Goal: Task Accomplishment & Management: Manage account settings

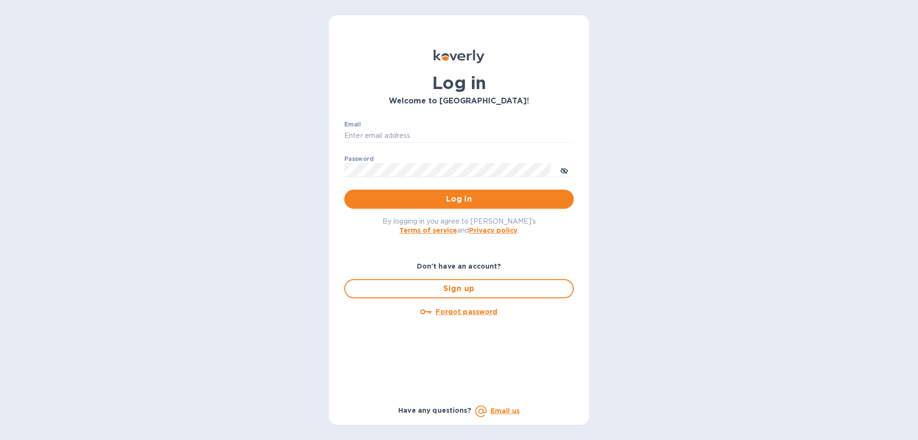
type input "[PERSON_NAME][EMAIL_ADDRESS][PERSON_NAME][DOMAIN_NAME]"
click at [482, 214] on div "By logging in you agree to Koverly's Terms of service and Privacy policy ." at bounding box center [459, 225] width 245 height 33
click at [481, 203] on span "Log in" at bounding box center [459, 198] width 214 height 11
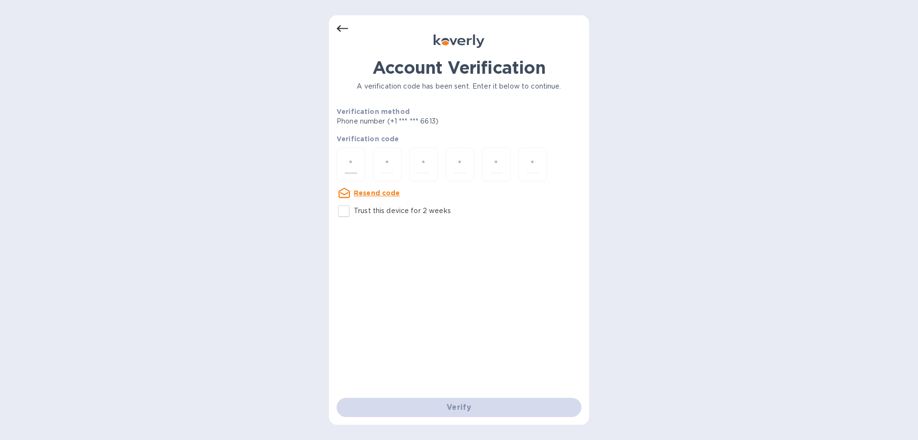
click at [345, 163] on input "number" at bounding box center [351, 164] width 12 height 18
paste input "3"
type input "3"
type input "2"
type input "5"
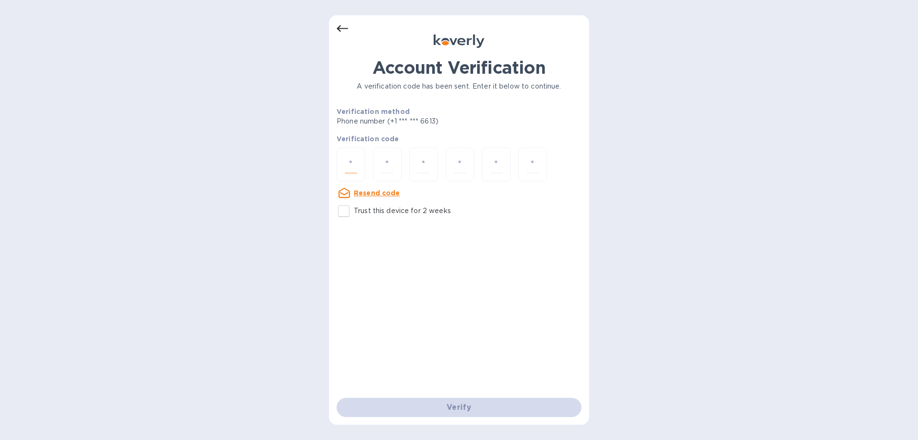
type input "6"
type input "4"
type input "7"
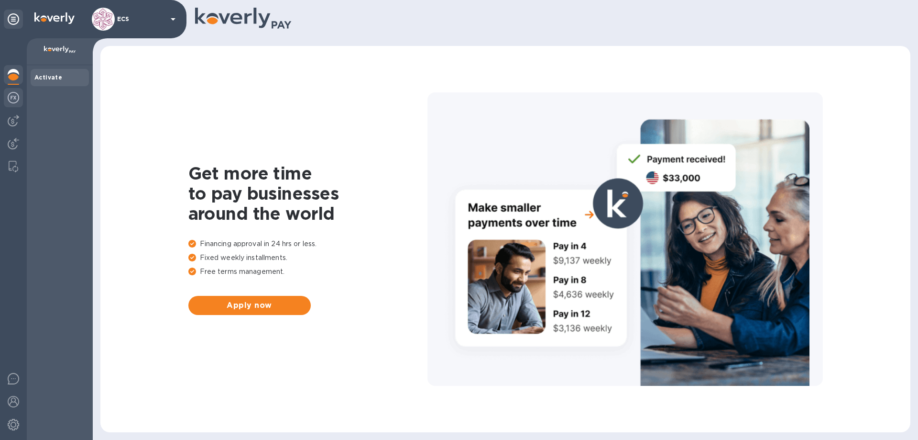
click at [15, 97] on img at bounding box center [13, 97] width 11 height 11
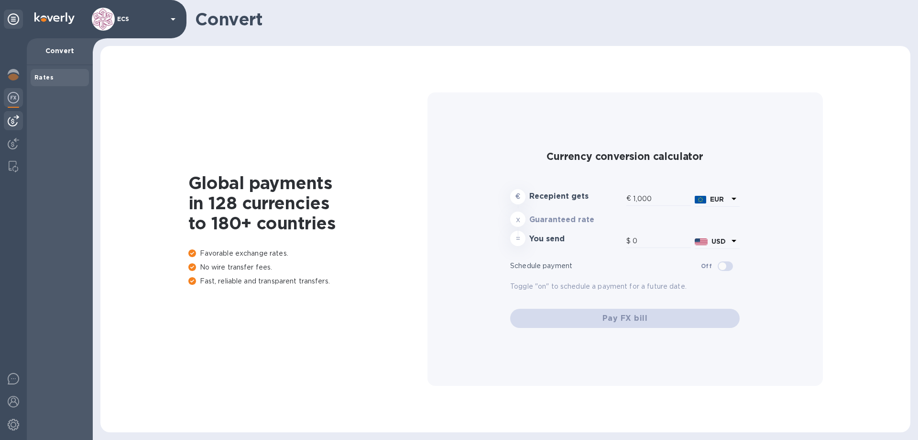
type input "1,178.48"
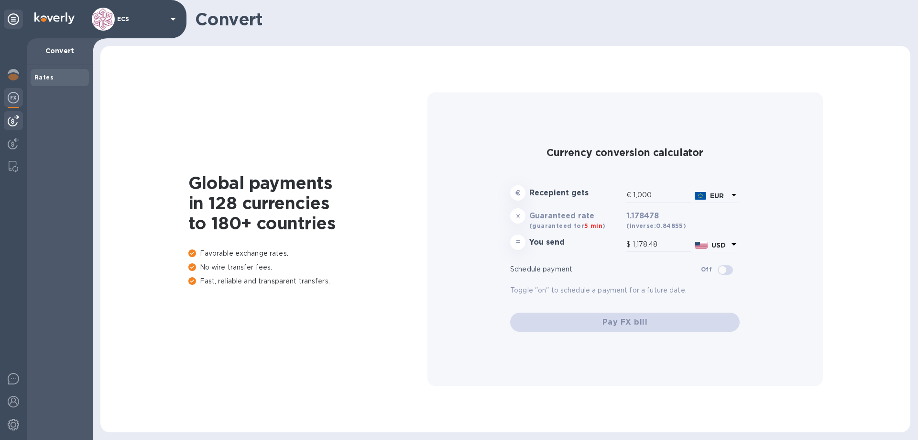
click at [10, 118] on img at bounding box center [13, 120] width 11 height 11
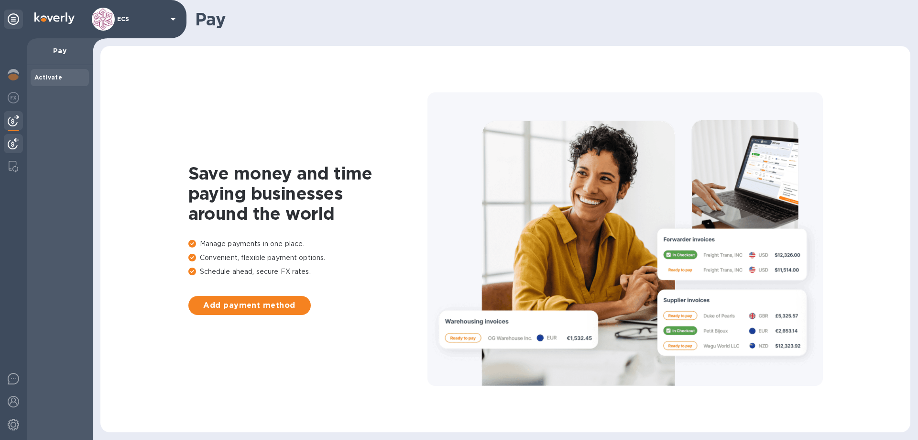
click at [15, 145] on img at bounding box center [13, 143] width 11 height 11
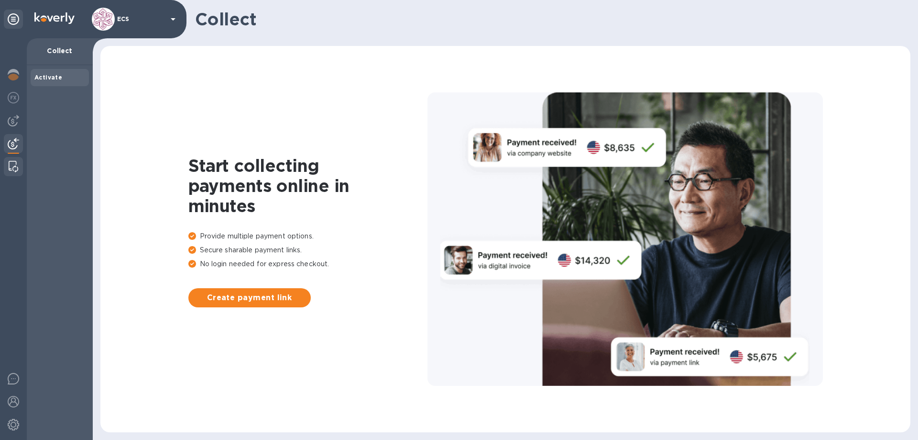
click at [13, 167] on img at bounding box center [14, 166] width 10 height 11
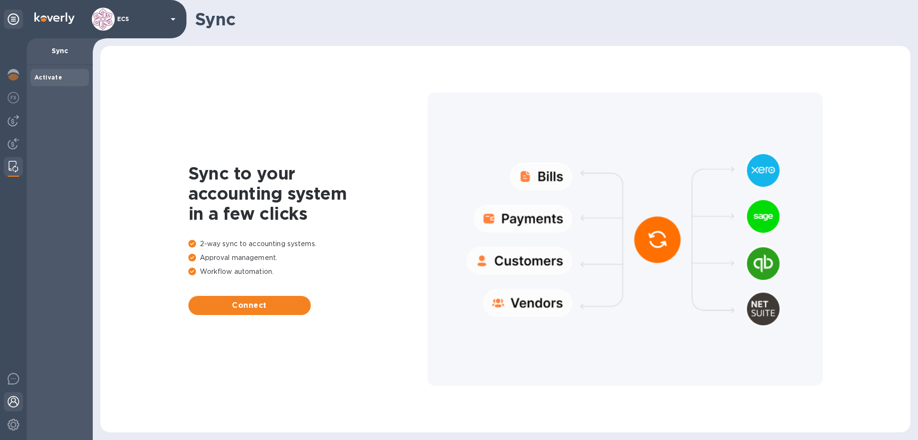
click at [11, 403] on img at bounding box center [13, 401] width 11 height 11
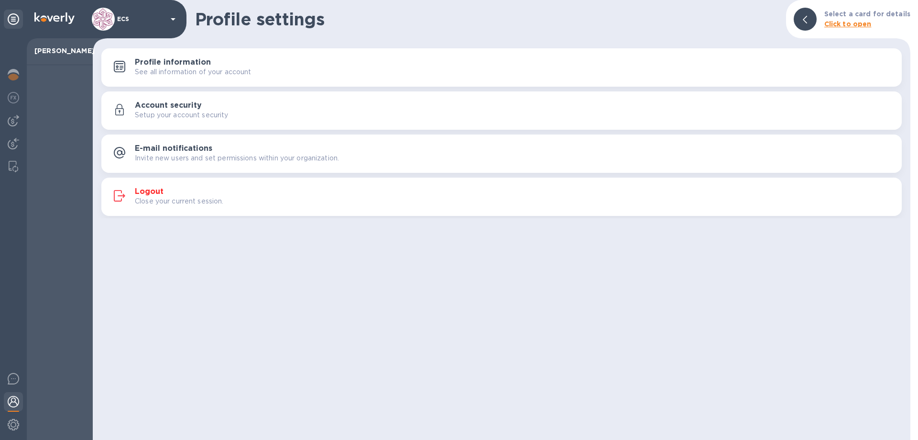
click at [163, 104] on h3 "Account security" at bounding box center [168, 105] width 67 height 9
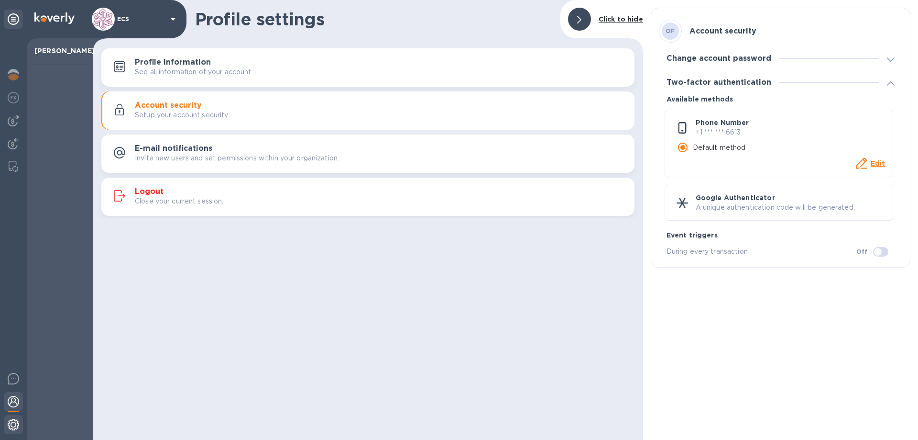
click at [18, 425] on img at bounding box center [13, 424] width 11 height 11
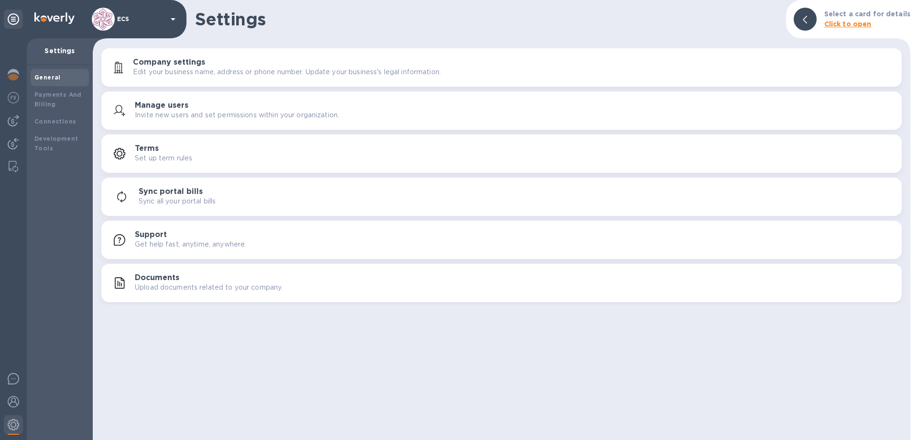
click at [208, 112] on p "Invite new users and set permissions within your organization." at bounding box center [237, 115] width 204 height 10
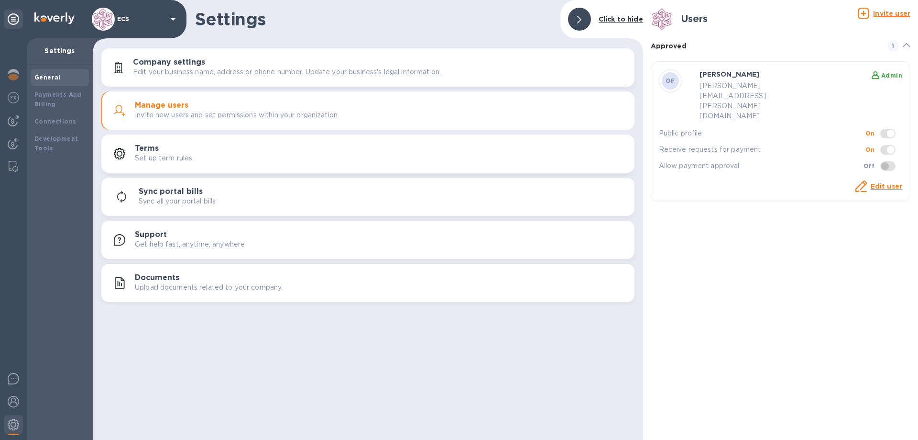
click at [887, 161] on span at bounding box center [888, 166] width 15 height 10
click at [880, 182] on link "Edit user" at bounding box center [887, 186] width 32 height 8
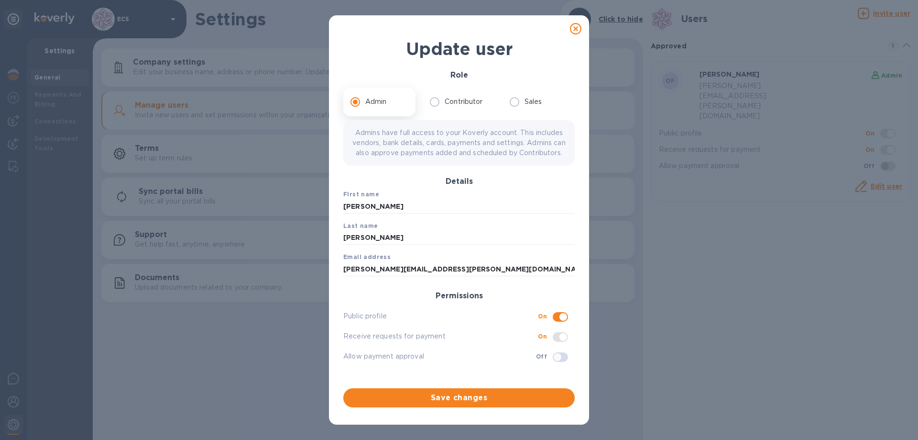
click at [556, 365] on input "checkbox" at bounding box center [557, 357] width 49 height 16
checkbox input "true"
click at [453, 399] on span "Save changes" at bounding box center [459, 397] width 216 height 11
checkbox input "true"
click at [790, 196] on div "Update user Role Admin Contributor Sales Admins have full access to your Koverl…" at bounding box center [459, 220] width 918 height 440
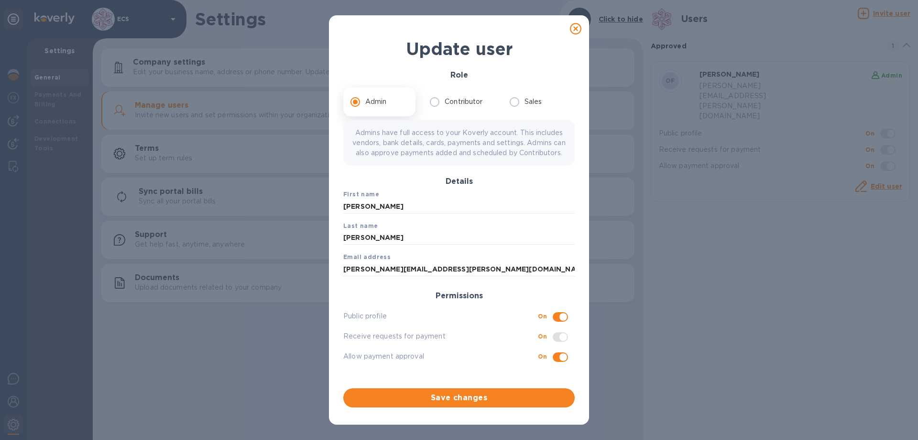
click at [576, 29] on icon at bounding box center [575, 28] width 11 height 11
checkbox input "false"
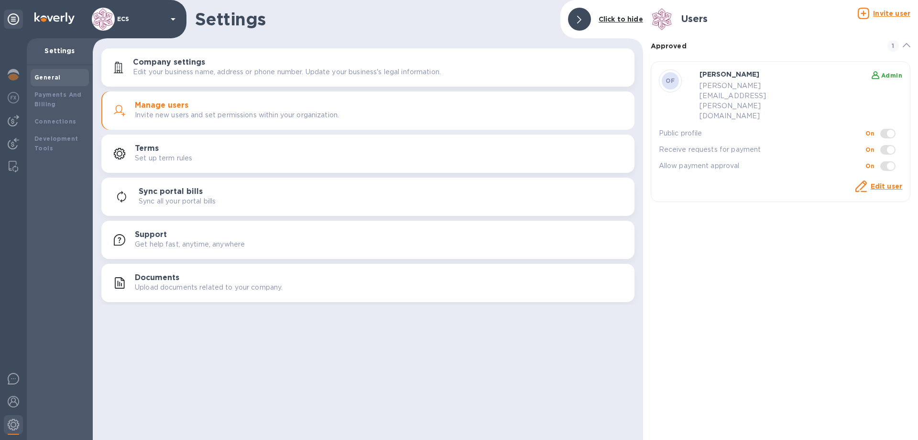
click at [890, 17] on u "Invite user" at bounding box center [891, 14] width 37 height 8
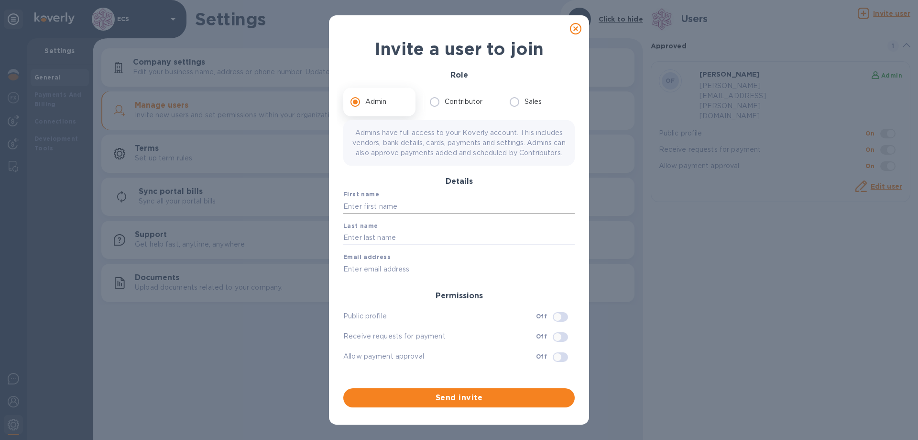
click at [400, 213] on input "text" at bounding box center [458, 206] width 231 height 14
type input "Cathy"
type input "Messar"
type input "m"
type input "cmr@ecs.one"
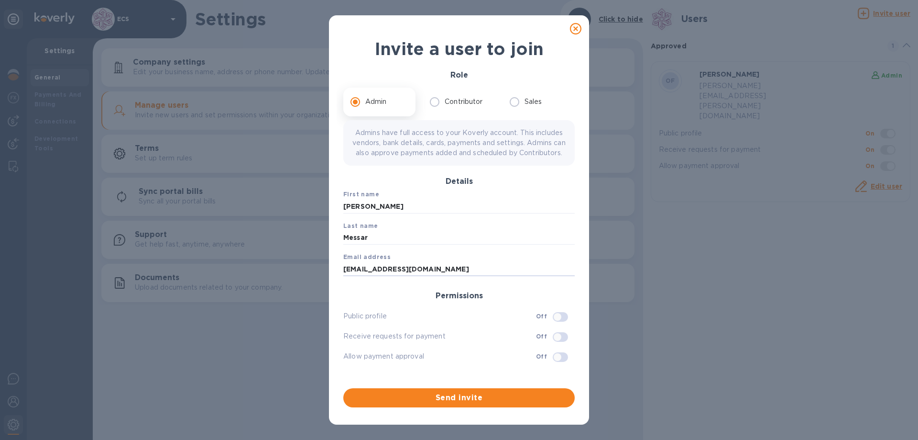
click at [551, 345] on input "checkbox" at bounding box center [557, 337] width 49 height 16
checkbox input "true"
click at [556, 325] on input "checkbox" at bounding box center [557, 317] width 49 height 16
click at [561, 342] on span at bounding box center [560, 337] width 15 height 10
click at [561, 325] on input "checkbox" at bounding box center [563, 317] width 49 height 16
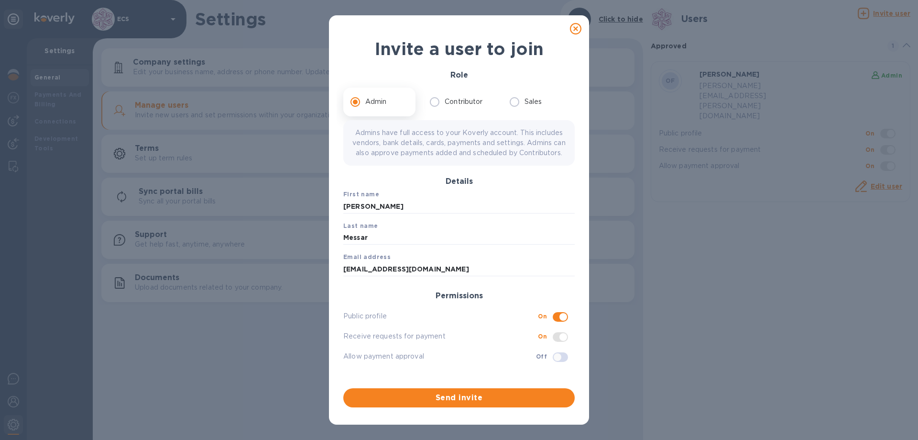
checkbox input "false"
click at [560, 345] on input "checkbox" at bounding box center [563, 337] width 49 height 16
checkbox input "false"
click at [553, 325] on input "checkbox" at bounding box center [557, 317] width 49 height 16
checkbox input "true"
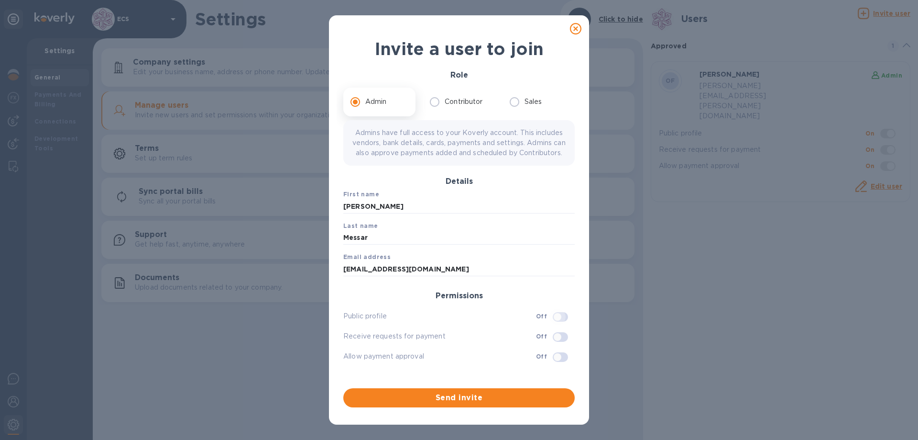
checkbox input "true"
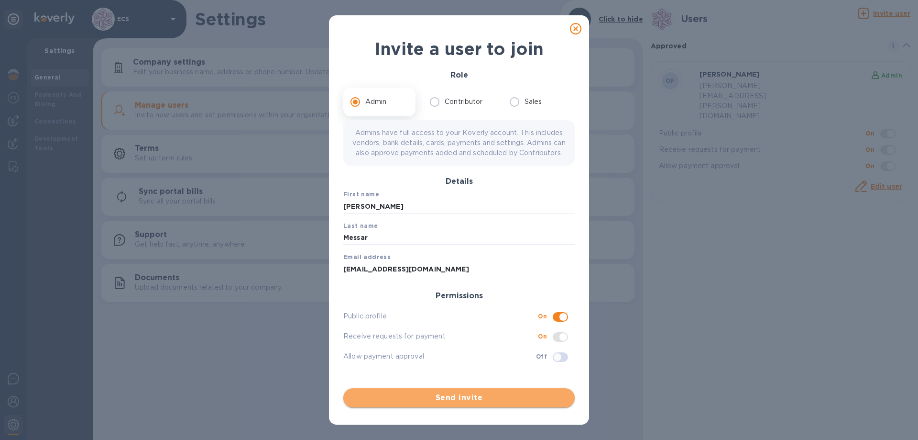
click at [459, 400] on span "Send invite" at bounding box center [459, 397] width 216 height 11
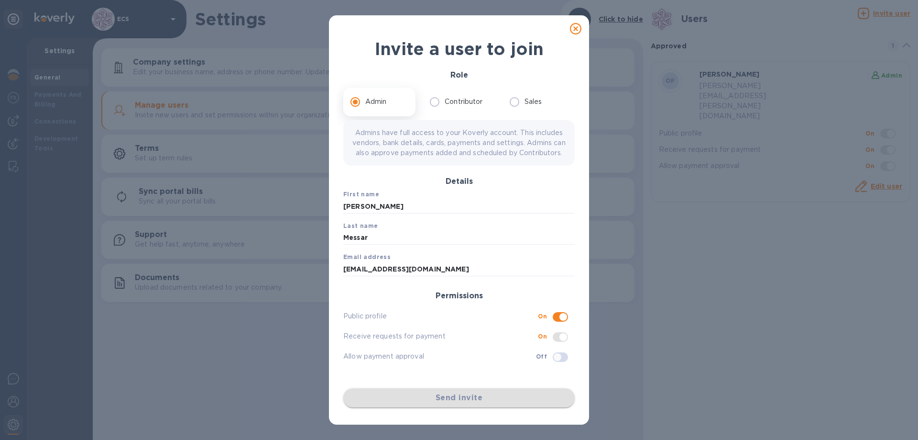
checkbox input "false"
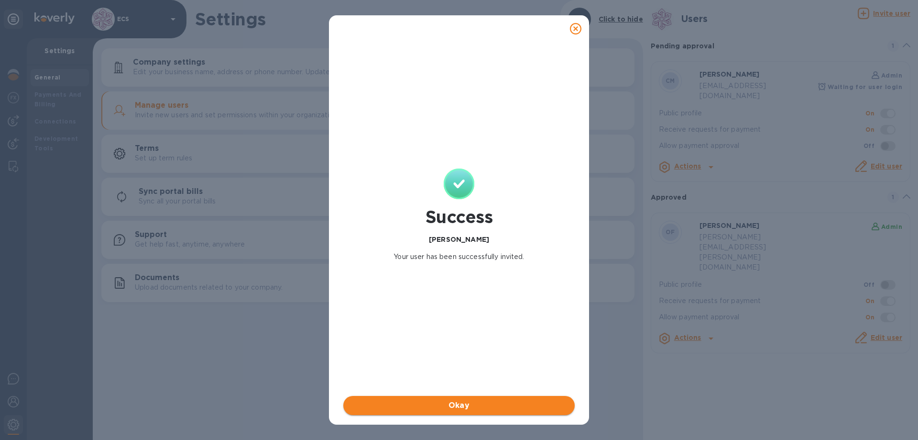
click at [443, 407] on span "Okay" at bounding box center [459, 404] width 216 height 11
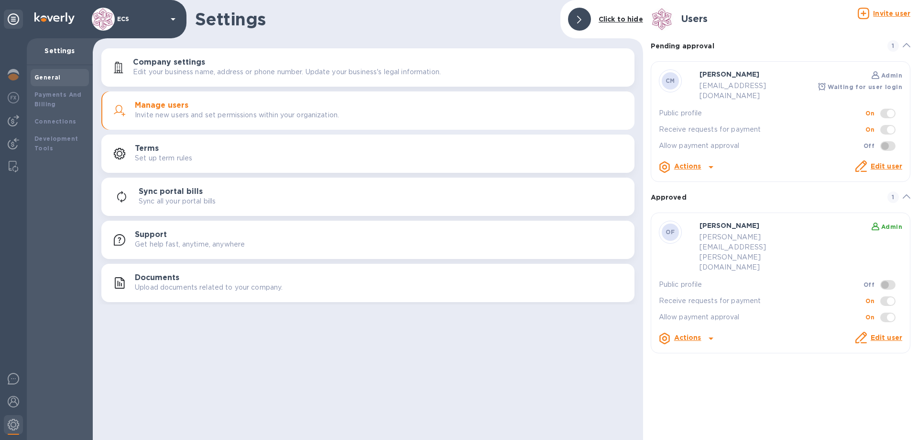
click at [880, 16] on u "Invite user" at bounding box center [891, 14] width 37 height 8
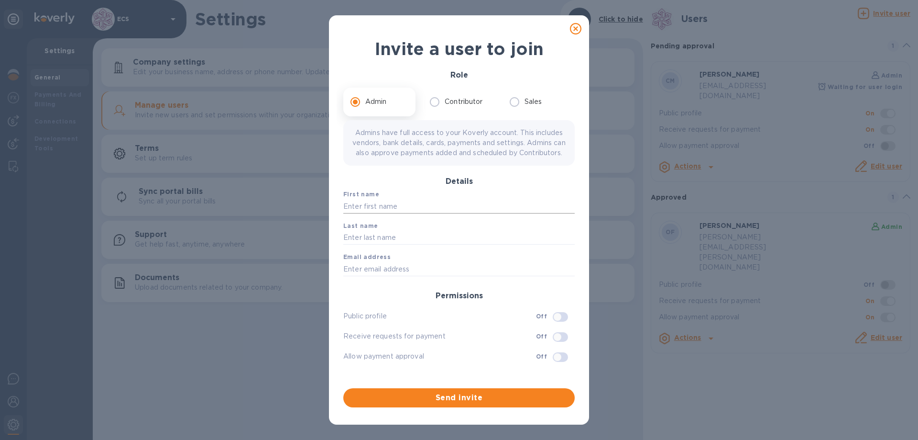
click at [462, 213] on input "text" at bounding box center [458, 206] width 231 height 14
type input "Rita"
type input "Teixeira"
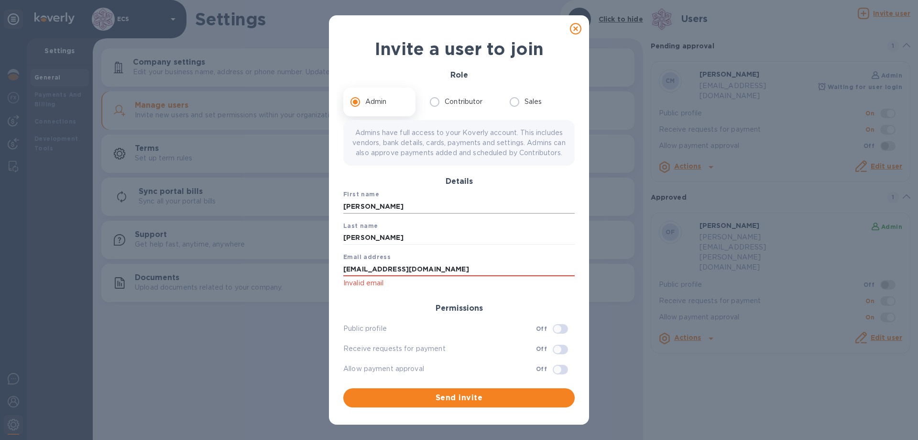
type input "rta@ecs.one"
click at [558, 337] on input "checkbox" at bounding box center [557, 328] width 49 height 16
checkbox input "true"
click at [558, 337] on input "checkbox" at bounding box center [563, 328] width 49 height 16
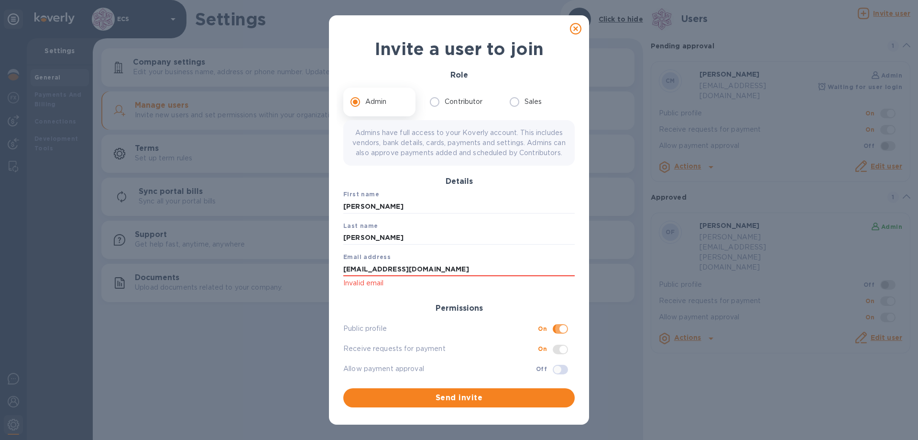
checkbox input "false"
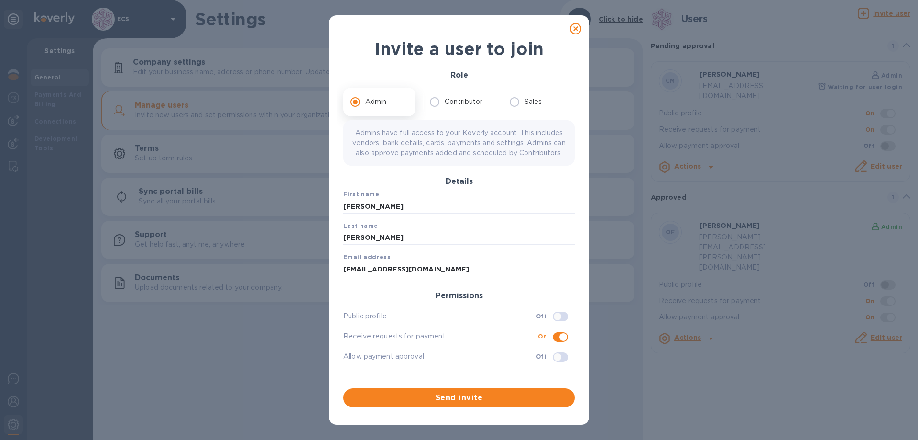
click at [557, 358] on div "Public profile Off Receive requests for payment On Allow payment approval Off" at bounding box center [459, 336] width 235 height 60
click at [560, 345] on input "checkbox" at bounding box center [563, 337] width 49 height 16
checkbox input "false"
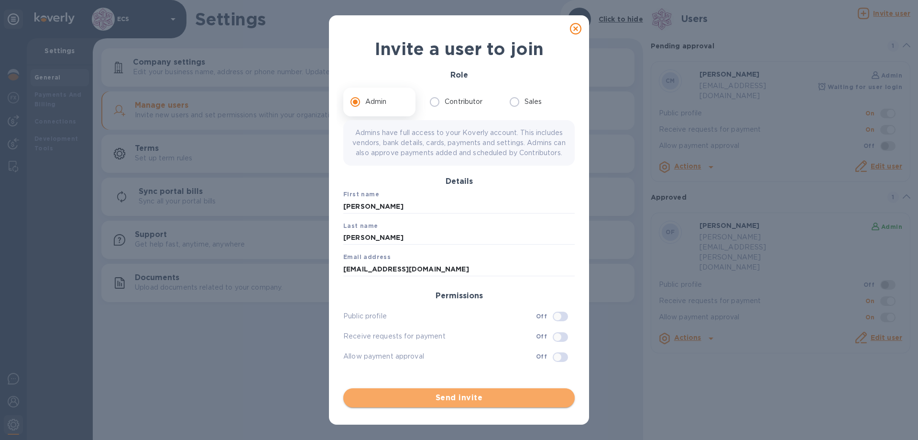
click at [462, 398] on span "Send invite" at bounding box center [459, 397] width 216 height 11
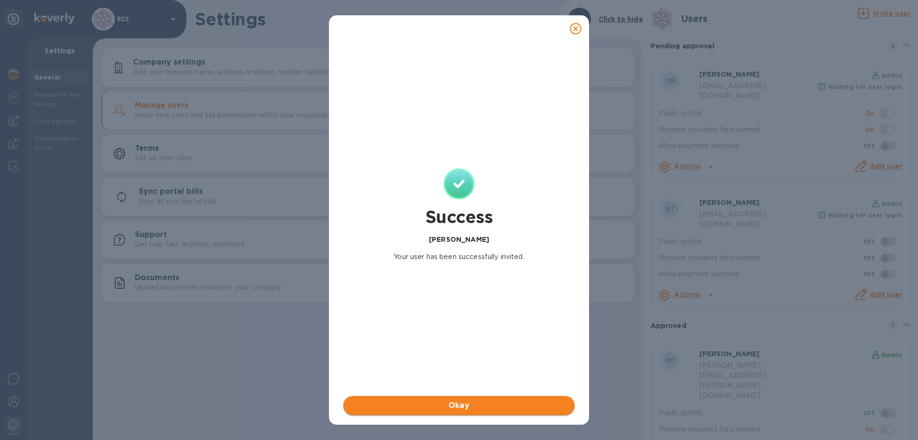
click at [459, 406] on span "Okay" at bounding box center [459, 404] width 216 height 11
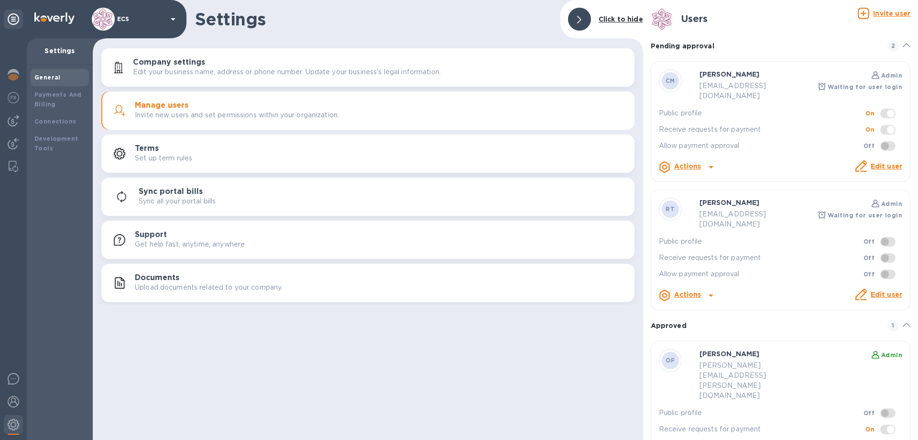
click at [878, 162] on link "Edit user" at bounding box center [887, 166] width 32 height 8
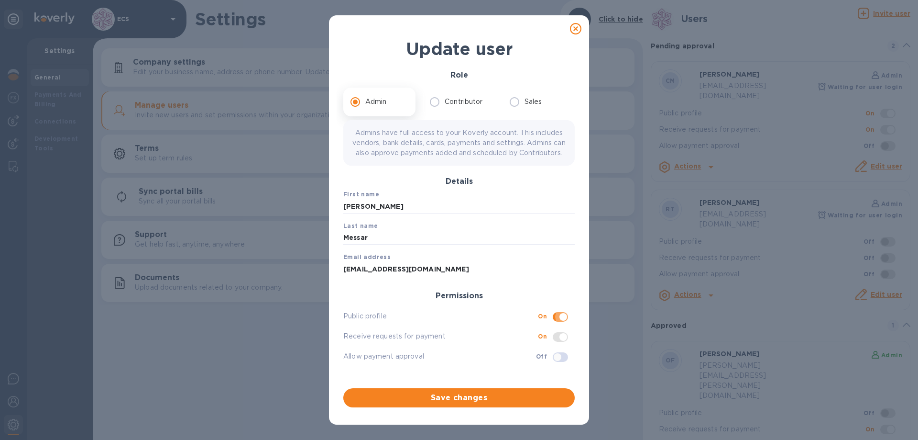
click at [558, 325] on input "checkbox" at bounding box center [563, 317] width 49 height 16
checkbox input "false"
click at [466, 399] on span "Save changes" at bounding box center [459, 397] width 216 height 11
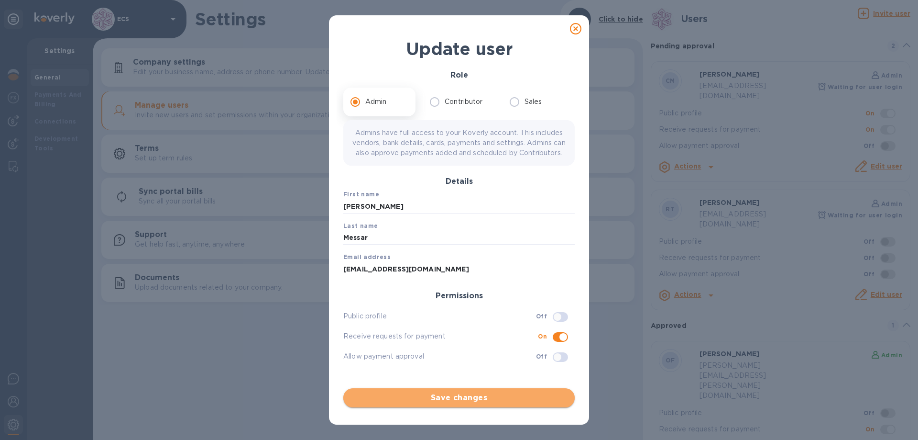
click at [456, 397] on span "Save changes" at bounding box center [459, 397] width 216 height 11
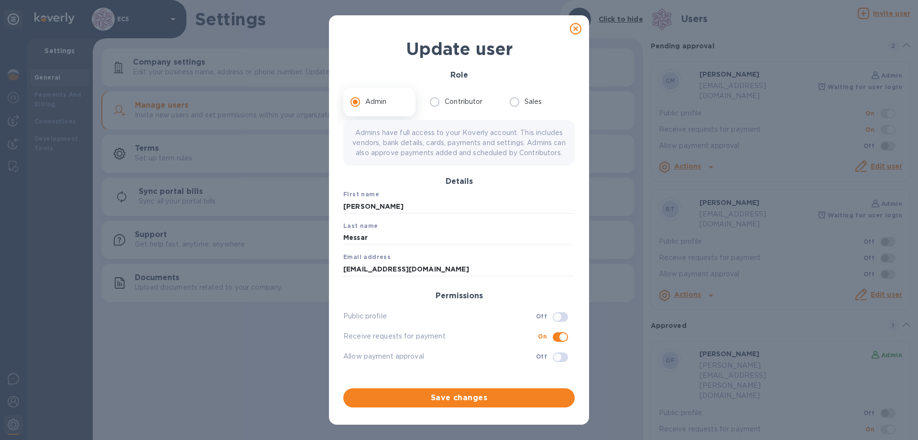
click at [560, 345] on input "checkbox" at bounding box center [563, 337] width 49 height 16
click at [552, 345] on input "checkbox" at bounding box center [557, 337] width 49 height 16
checkbox input "true"
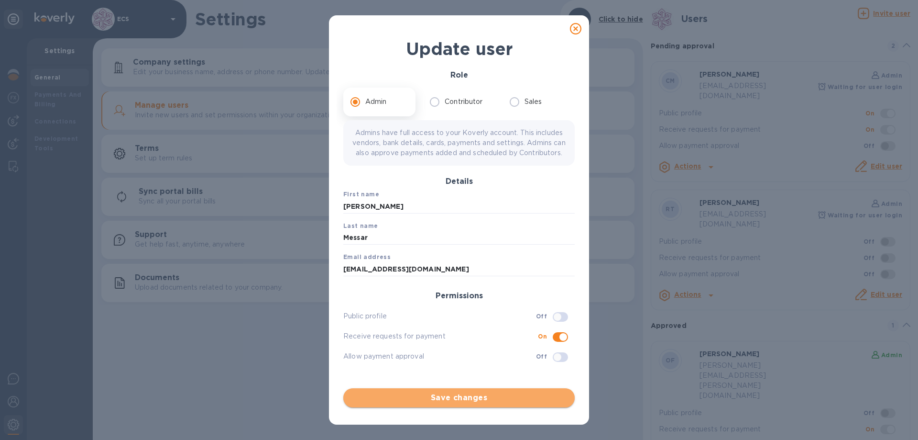
click at [465, 398] on span "Save changes" at bounding box center [459, 397] width 216 height 11
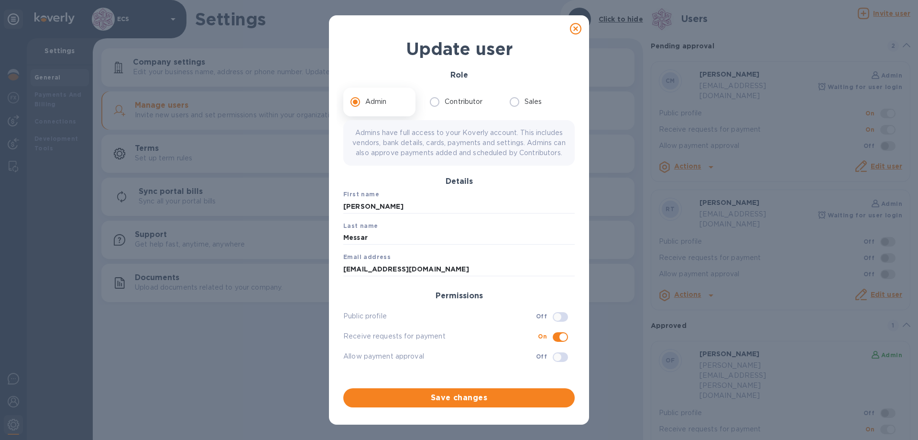
click at [571, 30] on icon at bounding box center [575, 28] width 11 height 11
checkbox input "false"
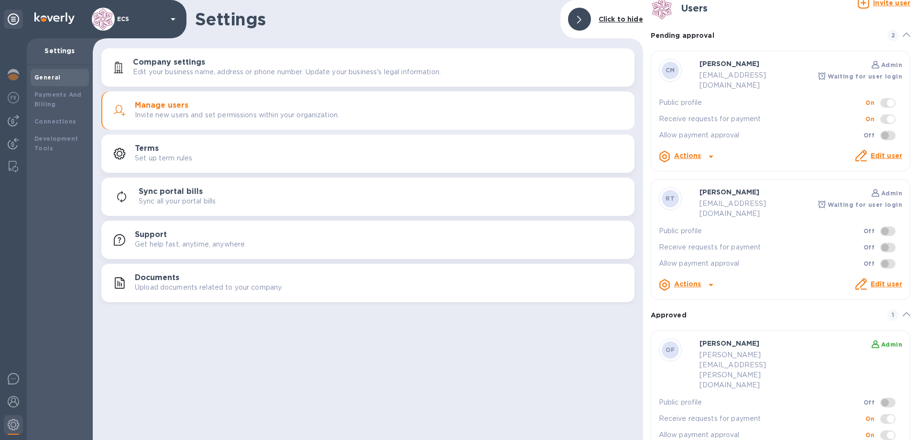
scroll to position [0, 0]
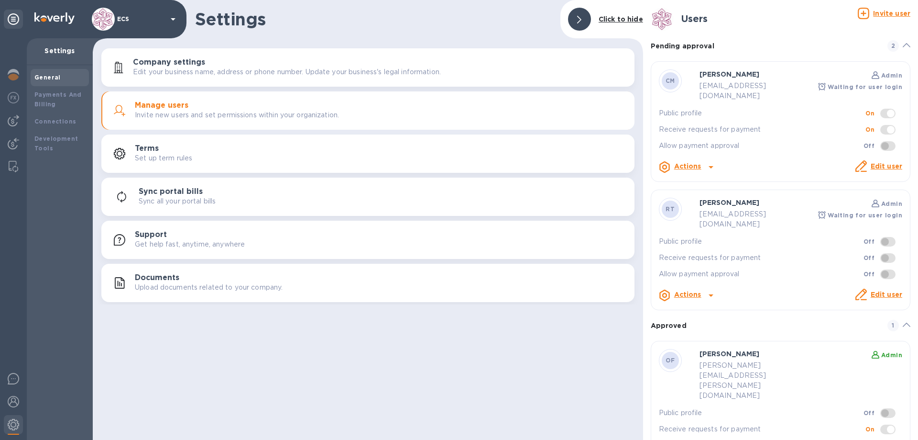
click at [884, 162] on link "Edit user" at bounding box center [887, 166] width 32 height 8
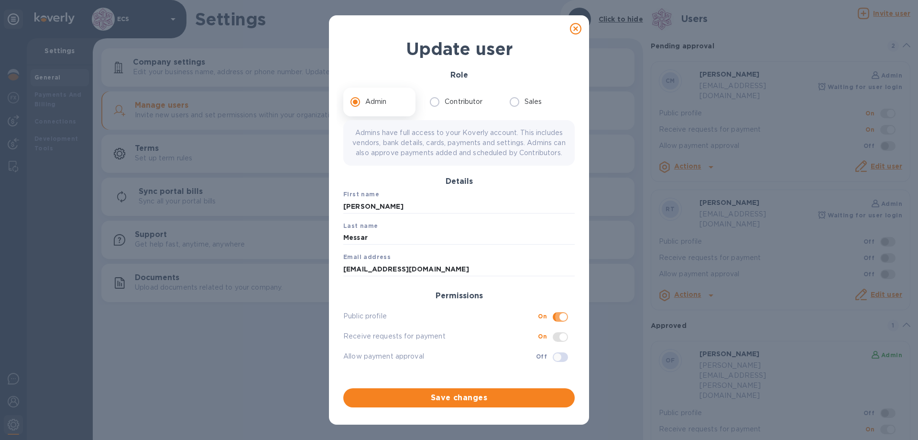
click at [561, 325] on input "checkbox" at bounding box center [563, 317] width 49 height 16
checkbox input "false"
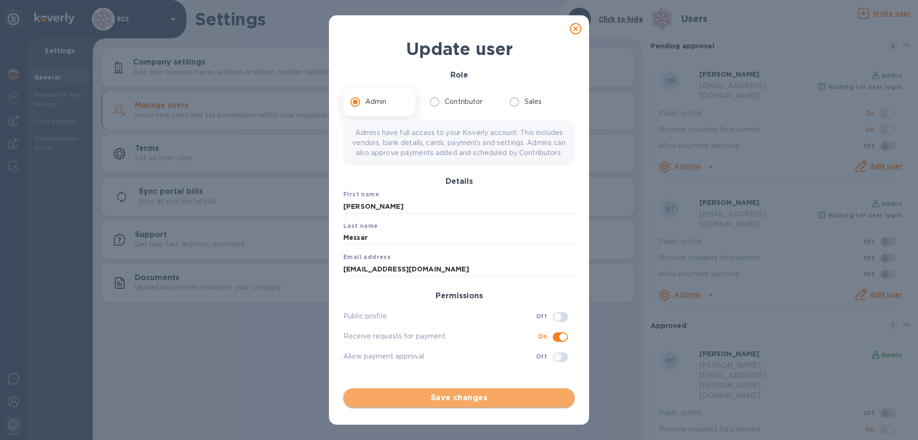
click at [508, 397] on span "Save changes" at bounding box center [459, 397] width 216 height 11
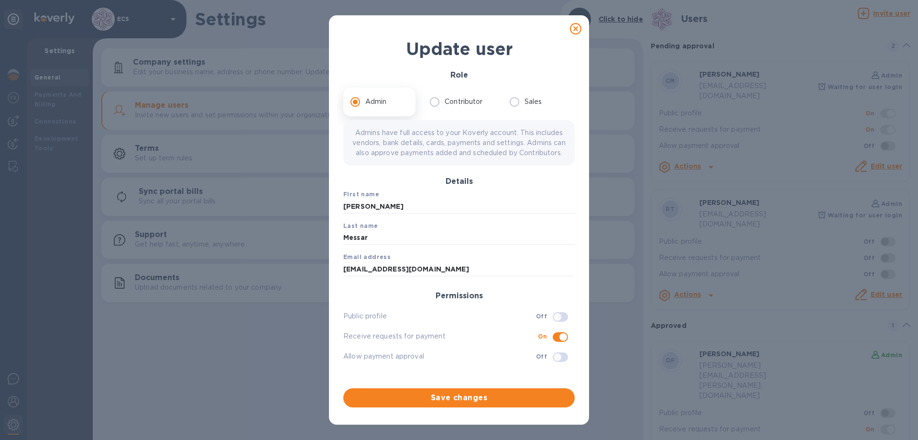
click at [561, 345] on input "checkbox" at bounding box center [563, 337] width 49 height 16
checkbox input "false"
click at [511, 392] on span "Save changes" at bounding box center [459, 397] width 216 height 11
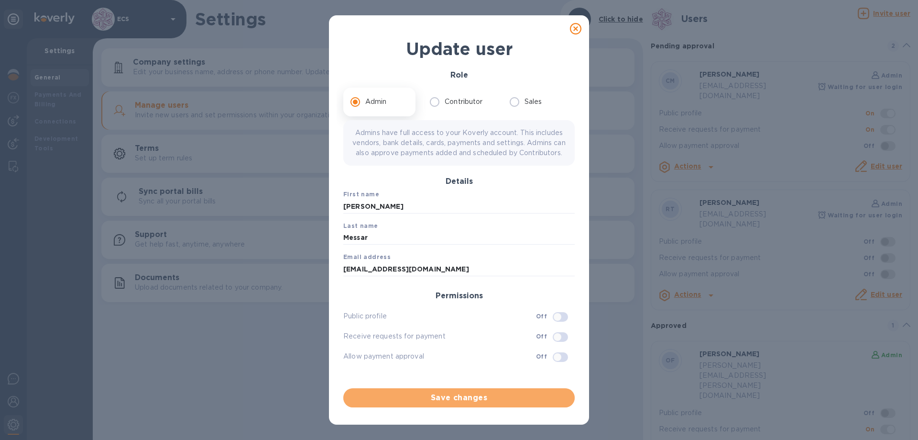
click at [477, 395] on span "Save changes" at bounding box center [459, 397] width 216 height 11
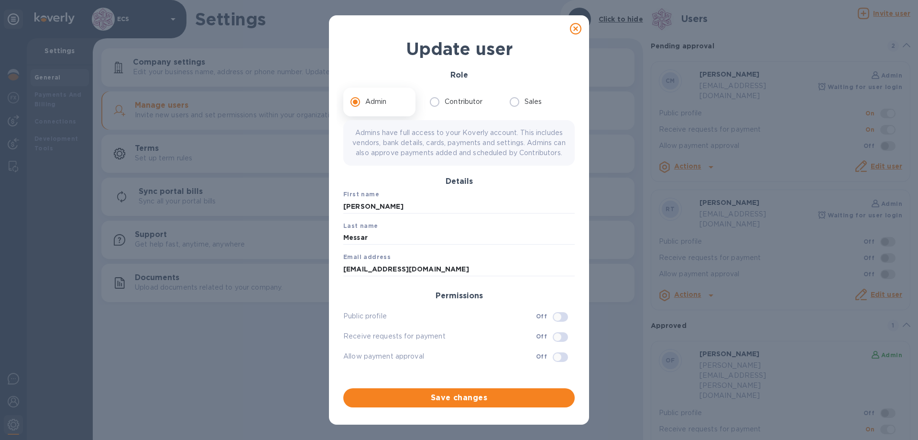
scroll to position [1, 0]
click at [453, 245] on input "Messar" at bounding box center [458, 238] width 231 height 14
type input "Messar1"
click at [458, 393] on span "Save changes" at bounding box center [459, 397] width 216 height 11
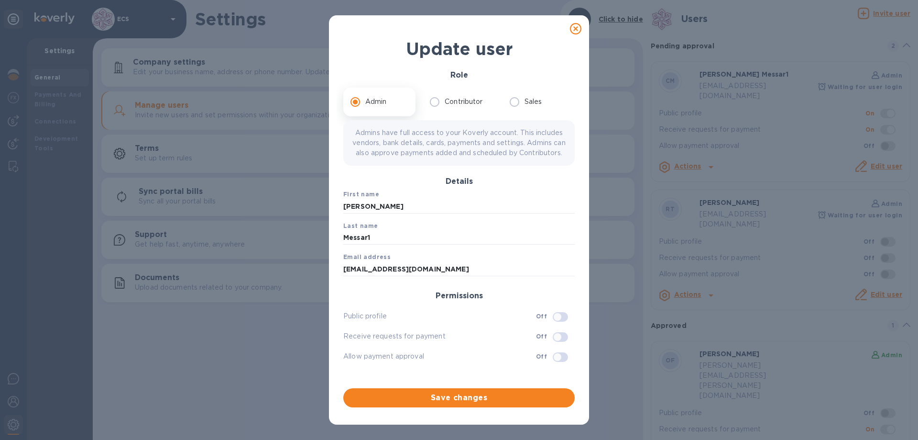
click at [573, 26] on icon at bounding box center [575, 28] width 11 height 11
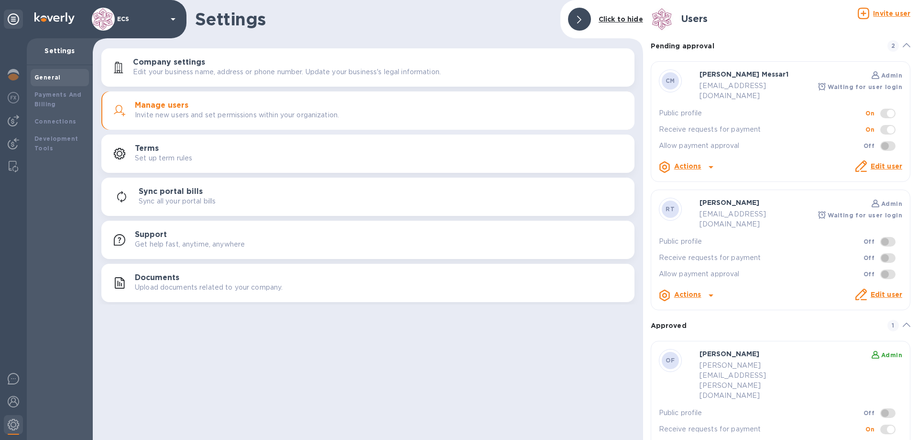
click at [691, 162] on b "Actions" at bounding box center [687, 166] width 27 height 8
click at [793, 140] on div at bounding box center [459, 220] width 918 height 440
click at [696, 287] on div "Actions" at bounding box center [687, 294] width 31 height 15
click at [885, 155] on div at bounding box center [459, 220] width 918 height 440
click at [881, 162] on link "Edit user" at bounding box center [887, 166] width 32 height 8
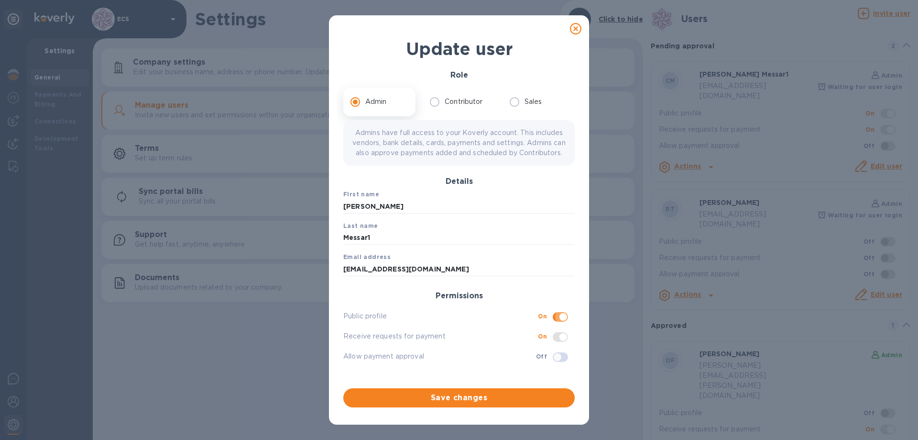
click at [558, 325] on input "checkbox" at bounding box center [563, 317] width 49 height 16
checkbox input "false"
click at [372, 245] on input "Messar1" at bounding box center [458, 238] width 231 height 14
type input "Messar"
click at [578, 30] on icon at bounding box center [575, 28] width 11 height 11
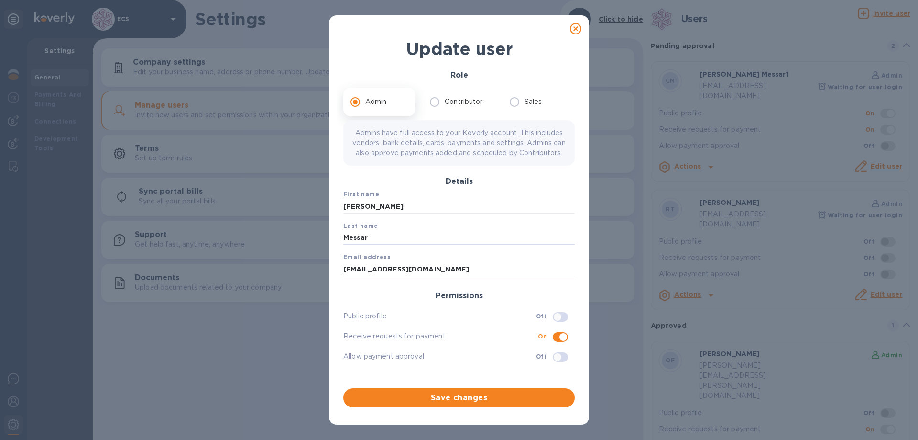
checkbox input "false"
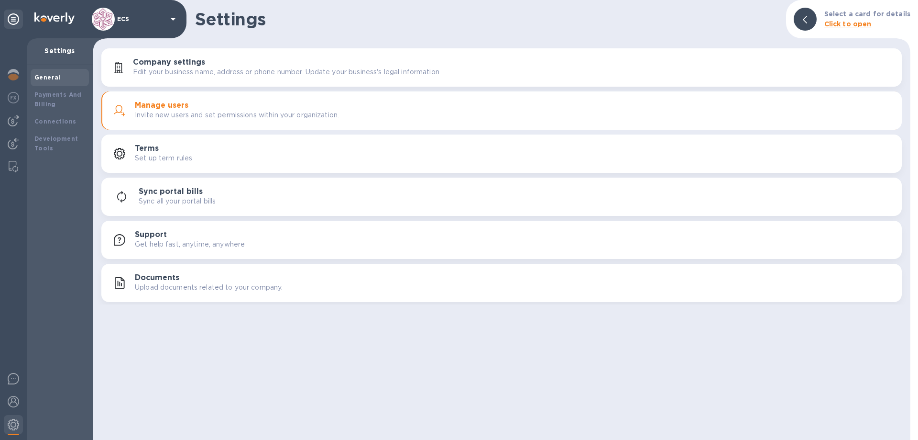
click at [269, 102] on div "Manage users Invite new users and set permissions within your organization." at bounding box center [515, 110] width 760 height 19
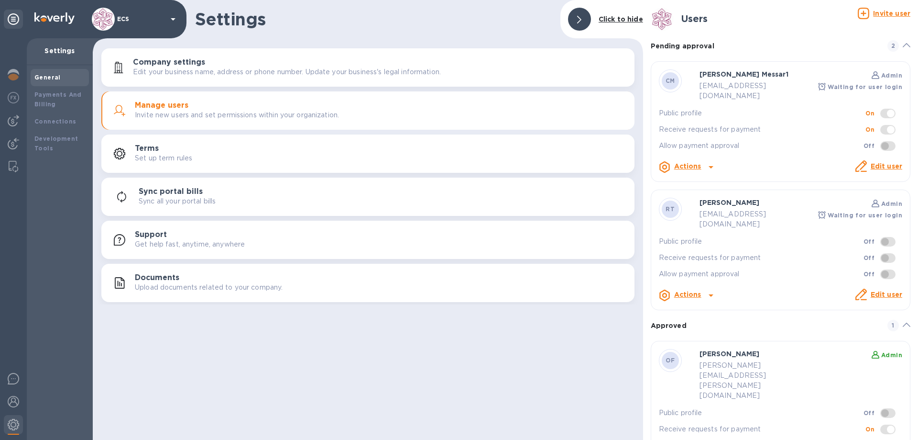
click at [875, 162] on link "Edit user" at bounding box center [887, 166] width 32 height 8
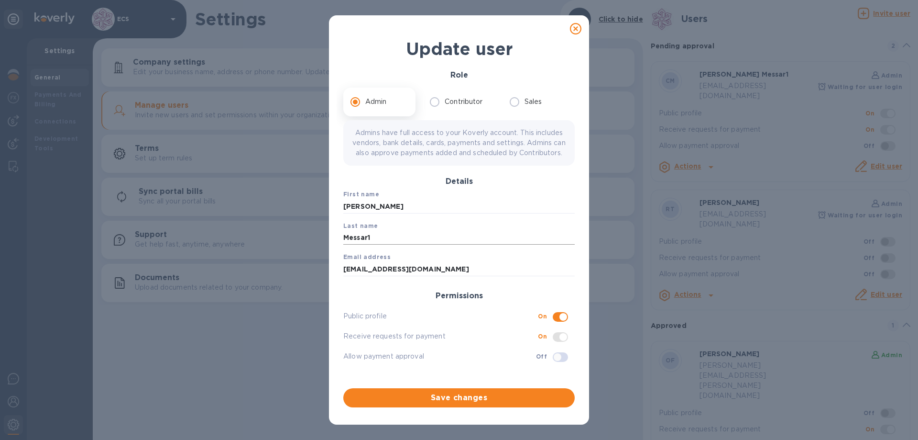
click at [392, 244] on input "Messar1" at bounding box center [458, 238] width 231 height 14
type input "Messar"
click at [561, 325] on input "checkbox" at bounding box center [563, 317] width 49 height 16
checkbox input "false"
click at [469, 403] on span "Save changes" at bounding box center [459, 397] width 216 height 11
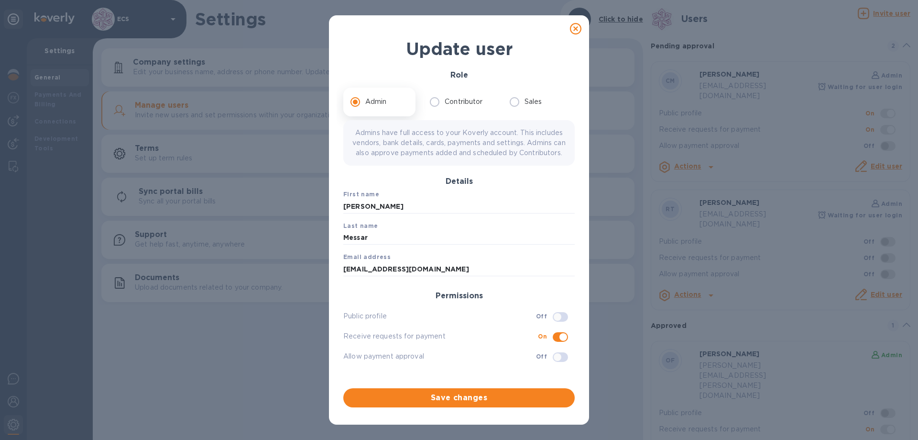
click at [573, 31] on icon at bounding box center [575, 28] width 11 height 11
checkbox input "false"
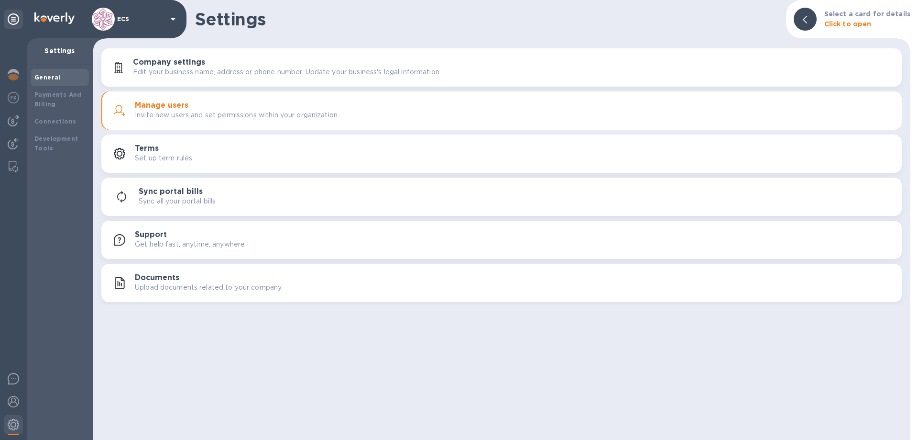
click at [165, 106] on h3 "Manage users" at bounding box center [162, 105] width 54 height 9
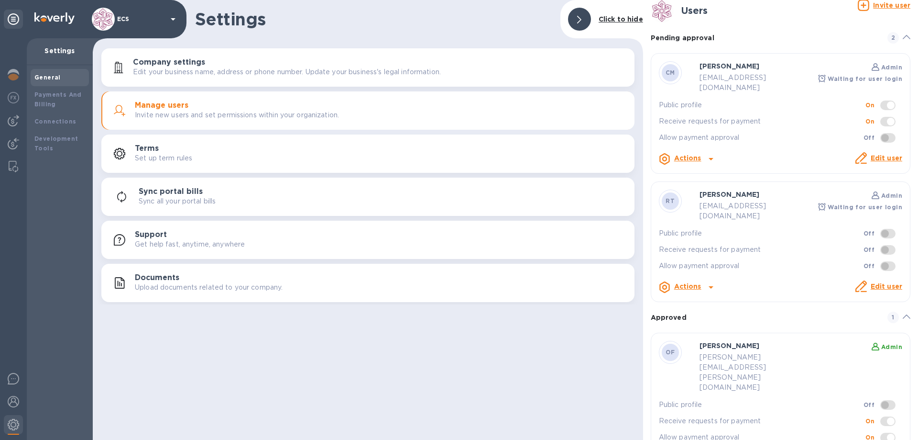
scroll to position [11, 0]
click at [878, 152] on link "Edit user" at bounding box center [887, 156] width 32 height 8
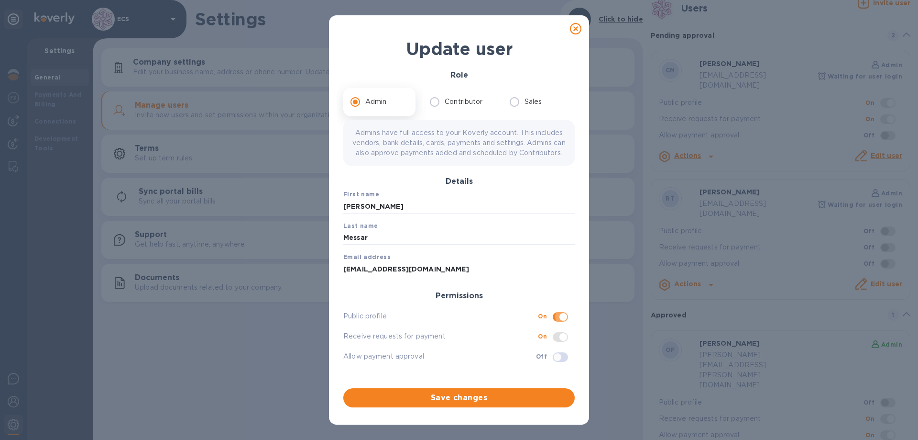
click at [554, 325] on input "checkbox" at bounding box center [563, 317] width 49 height 16
checkbox input "false"
click at [526, 392] on span "Save changes" at bounding box center [459, 397] width 216 height 11
click at [508, 394] on span "Save changes" at bounding box center [459, 397] width 216 height 11
click at [581, 25] on icon at bounding box center [575, 28] width 11 height 11
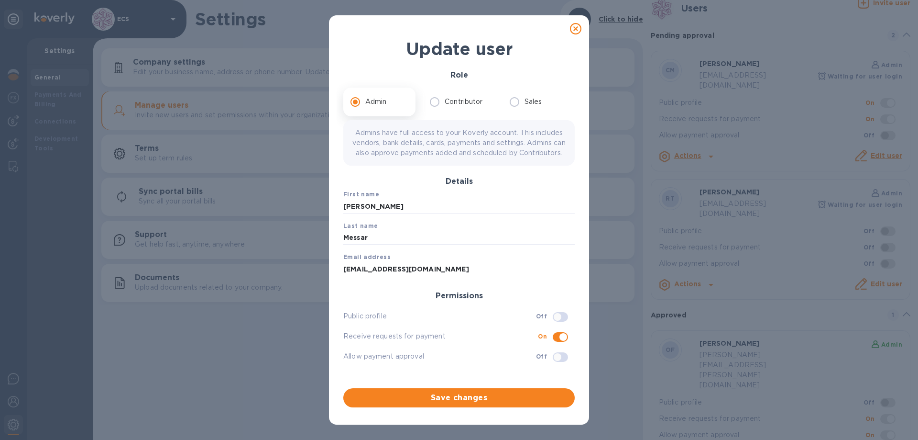
checkbox input "false"
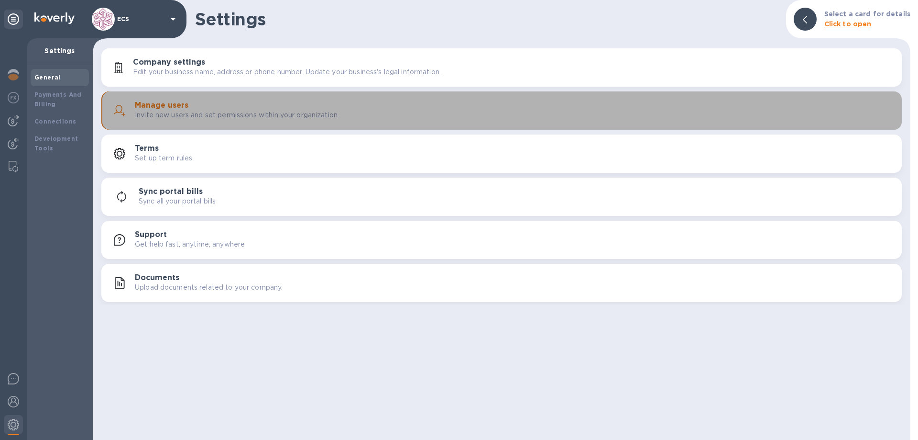
click at [170, 107] on h3 "Manage users" at bounding box center [162, 105] width 54 height 9
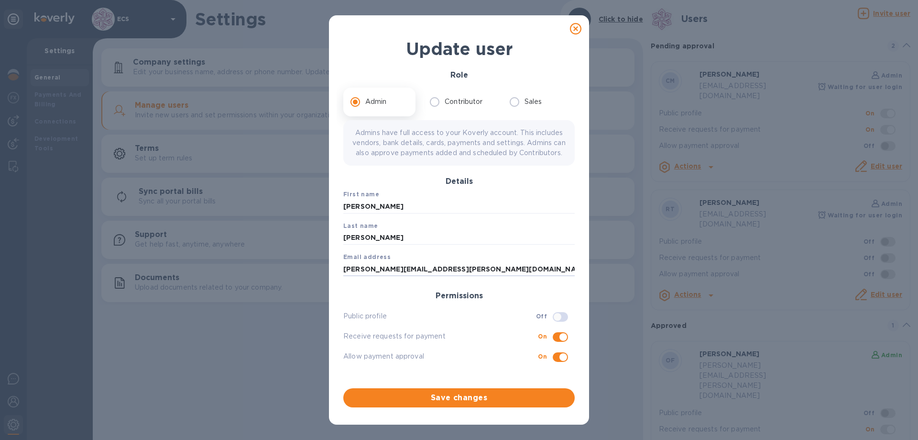
drag, startPoint x: 464, startPoint y: 278, endPoint x: 319, endPoint y: 271, distance: 145.6
click at [319, 271] on div "Update user Role Admin Contributor Sales Admins have full access to your Koverl…" at bounding box center [459, 220] width 918 height 440
type input "[EMAIL_ADDRESS][DOMAIN_NAME]"
click at [459, 401] on span "Save changes" at bounding box center [459, 397] width 216 height 11
click at [567, 27] on div at bounding box center [575, 28] width 19 height 19
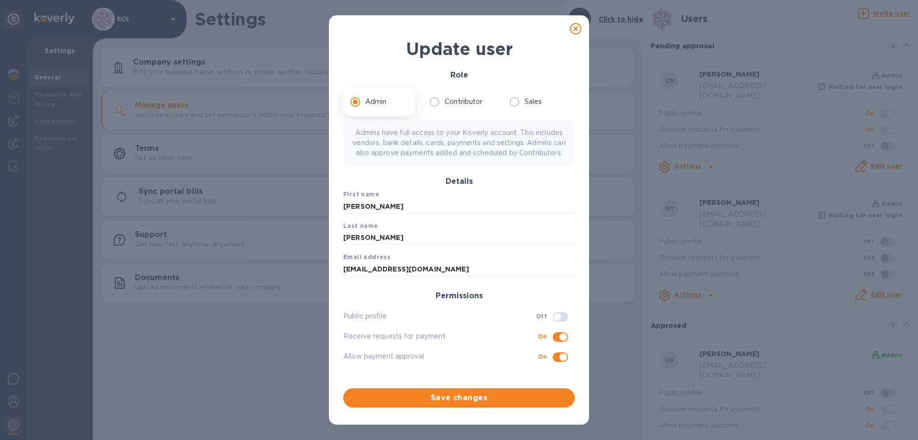
click at [573, 29] on icon at bounding box center [575, 28] width 11 height 11
checkbox input "false"
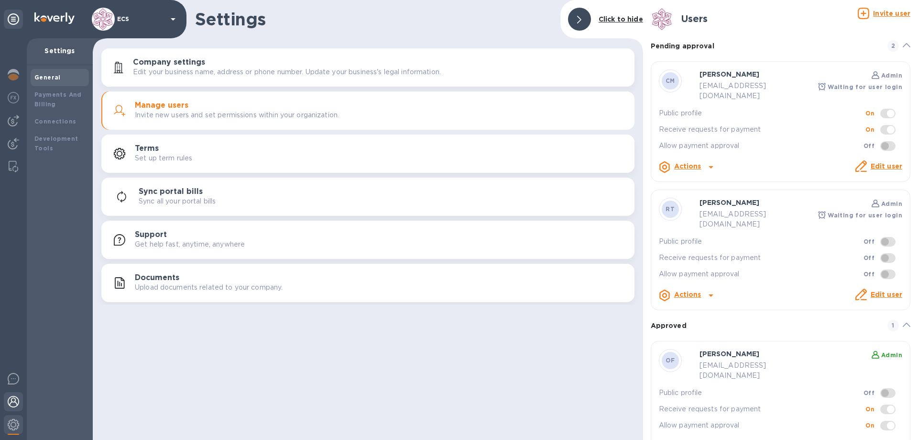
click at [7, 397] on div at bounding box center [13, 402] width 19 height 21
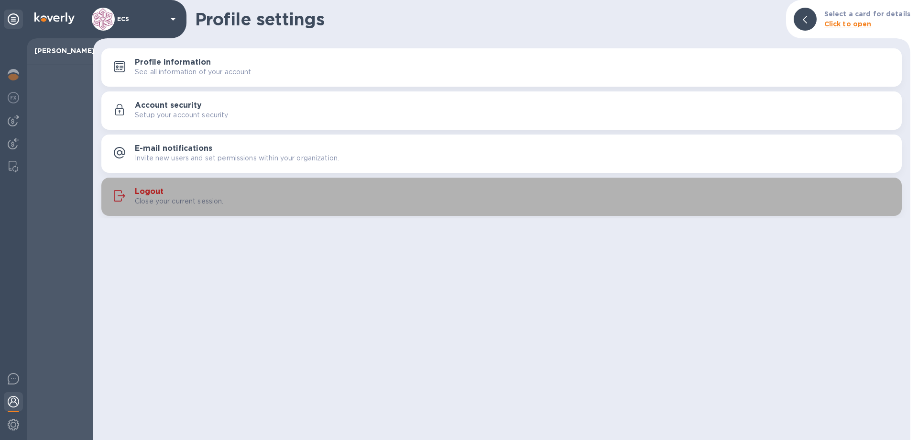
click at [160, 194] on h3 "Logout" at bounding box center [149, 191] width 29 height 9
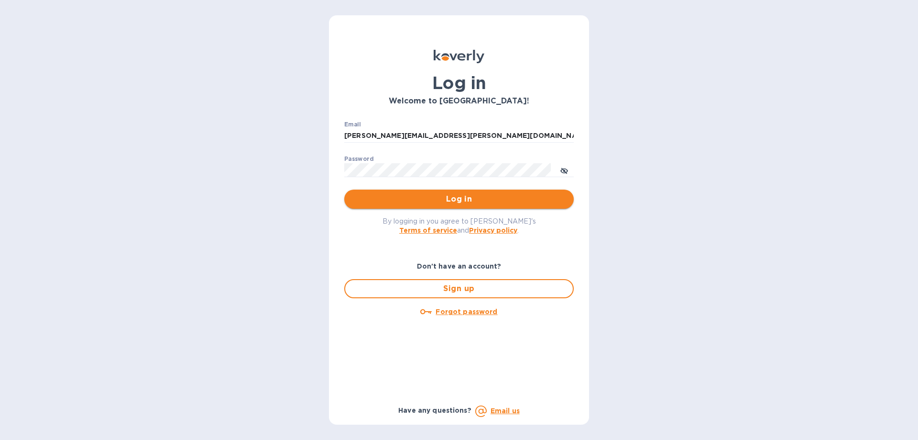
click at [496, 198] on span "Log in" at bounding box center [459, 198] width 214 height 11
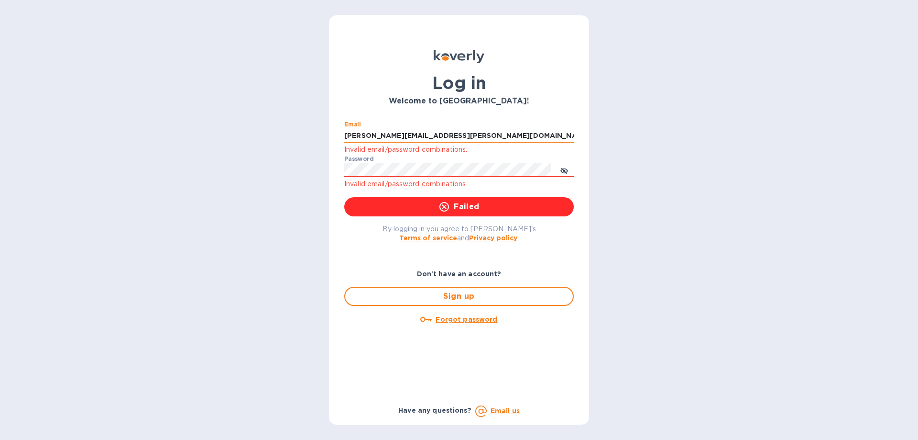
click at [480, 135] on input "[PERSON_NAME][EMAIL_ADDRESS][PERSON_NAME][DOMAIN_NAME]" at bounding box center [459, 136] width 230 height 14
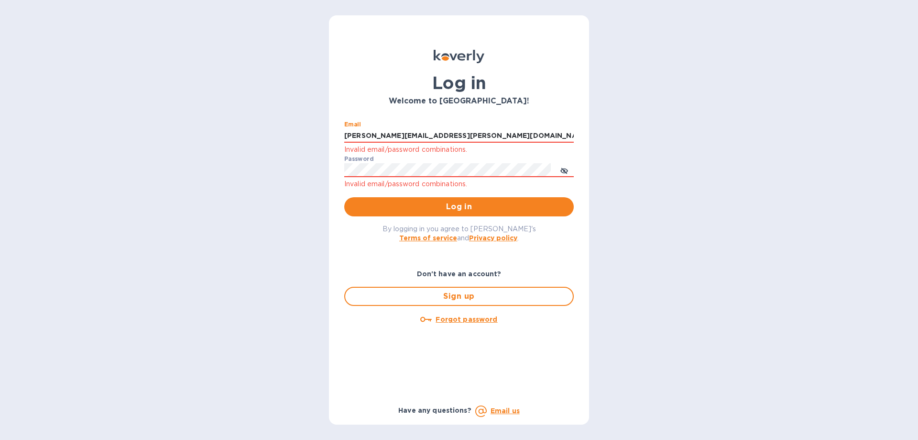
drag, startPoint x: 480, startPoint y: 135, endPoint x: 276, endPoint y: 130, distance: 204.8
click at [276, 130] on div "Log in Welcome to [GEOGRAPHIC_DATA]! Email [EMAIL_ADDRESS][PERSON_NAME][DOMAIN_…" at bounding box center [459, 220] width 918 height 440
type input "[EMAIL_ADDRESS][DOMAIN_NAME]"
click at [461, 210] on span "Log in" at bounding box center [459, 206] width 214 height 11
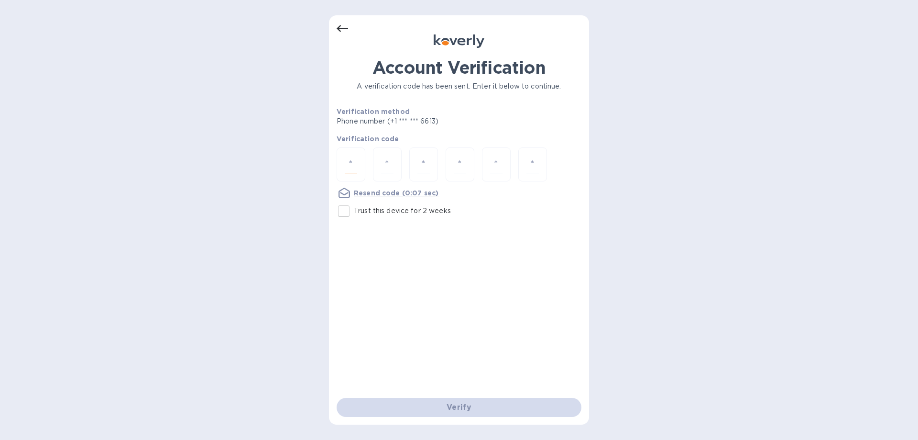
click at [352, 165] on input "number" at bounding box center [351, 164] width 12 height 18
type input "4"
type input "8"
type input "9"
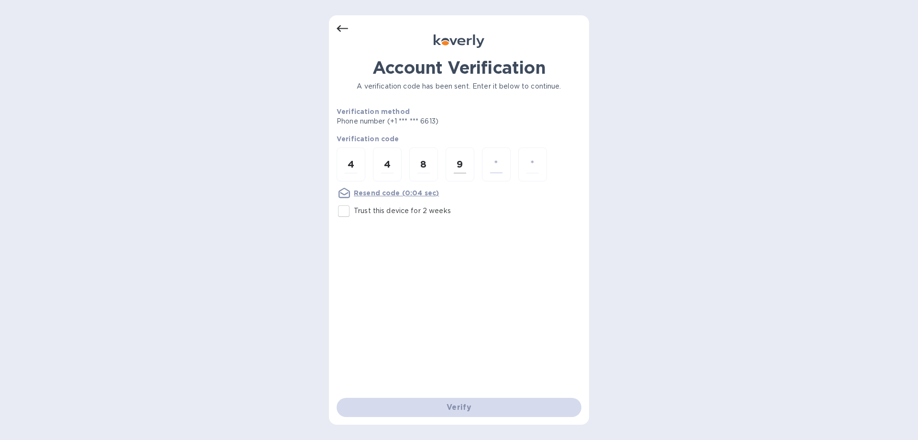
type input "2"
type input "7"
